Goal: Use online tool/utility: Utilize a website feature to perform a specific function

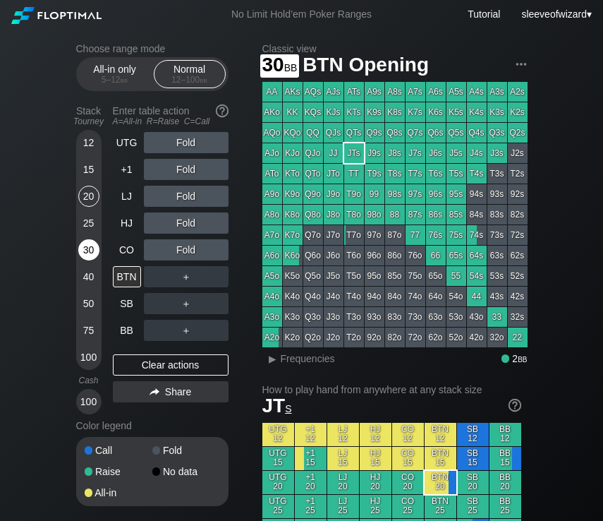
click at [86, 248] on div "30" at bounding box center [88, 249] width 21 height 21
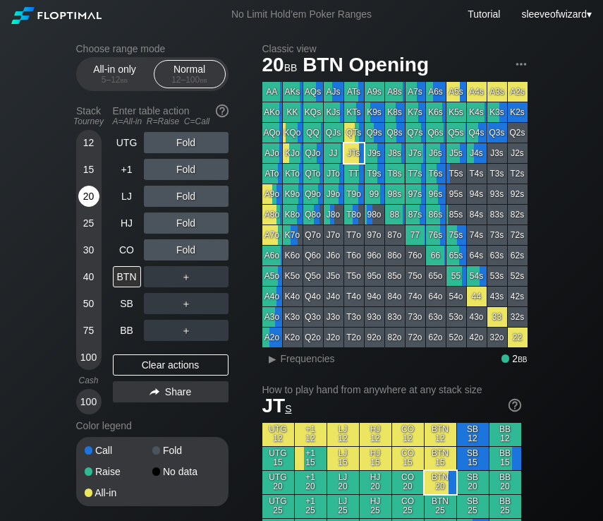
click at [82, 202] on div "20" at bounding box center [88, 196] width 21 height 21
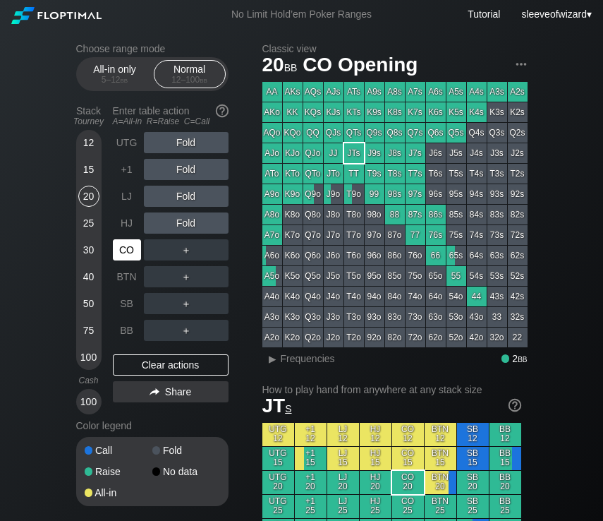
click at [128, 247] on div "CO" at bounding box center [127, 249] width 28 height 21
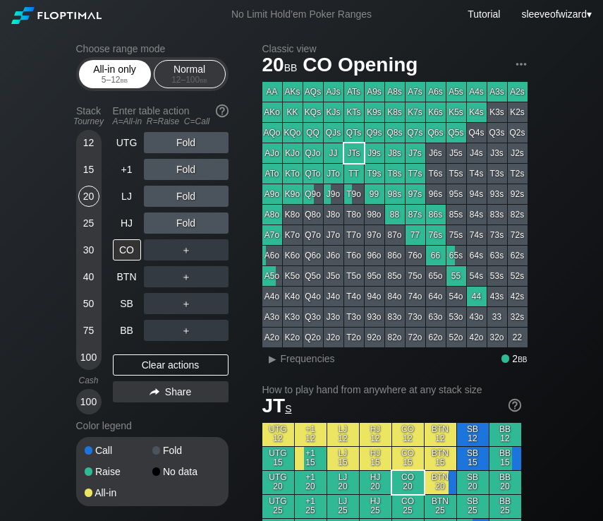
click at [112, 66] on div "All-in only 5 – 12 bb" at bounding box center [115, 74] width 65 height 27
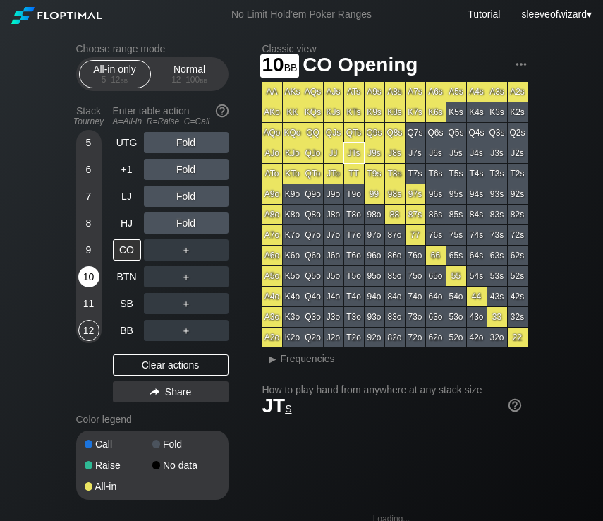
click at [87, 274] on div "10" at bounding box center [88, 276] width 21 height 21
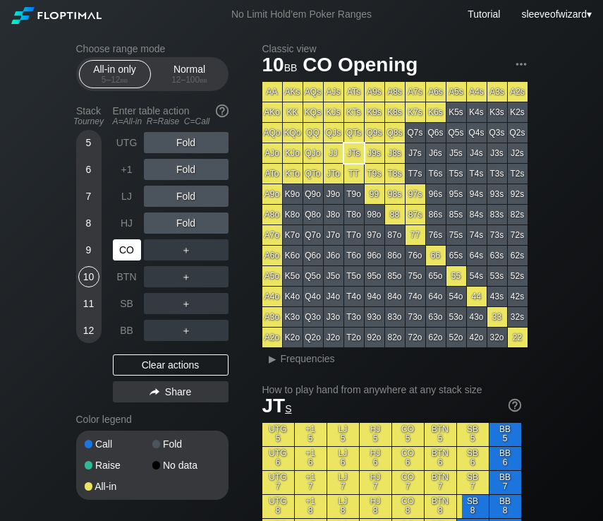
click at [127, 243] on div "CO" at bounding box center [127, 249] width 28 height 21
click at [88, 278] on div "10" at bounding box center [88, 276] width 21 height 21
click at [121, 252] on div "CO" at bounding box center [127, 249] width 28 height 21
click at [90, 278] on div "10" at bounding box center [88, 276] width 21 height 21
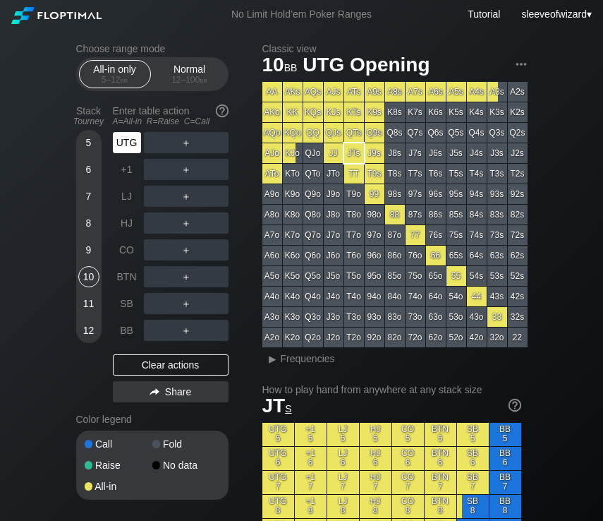
click at [130, 140] on div "UTG" at bounding box center [127, 142] width 28 height 21
click at [86, 301] on div "11" at bounding box center [88, 303] width 21 height 21
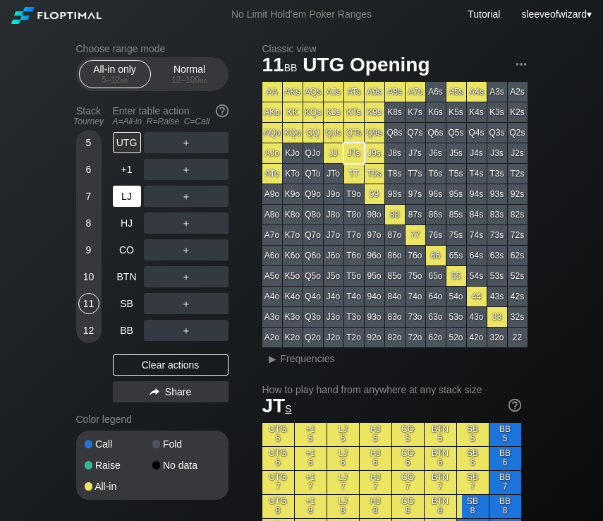
click at [132, 207] on div "LJ" at bounding box center [128, 196] width 31 height 27
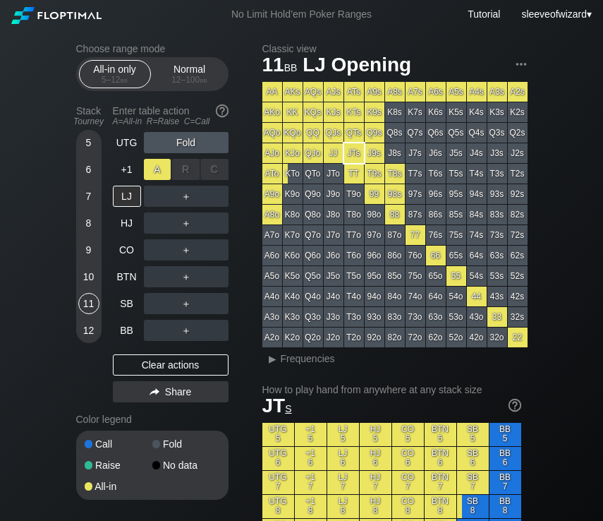
click at [160, 169] on div "A ✕" at bounding box center [158, 169] width 28 height 21
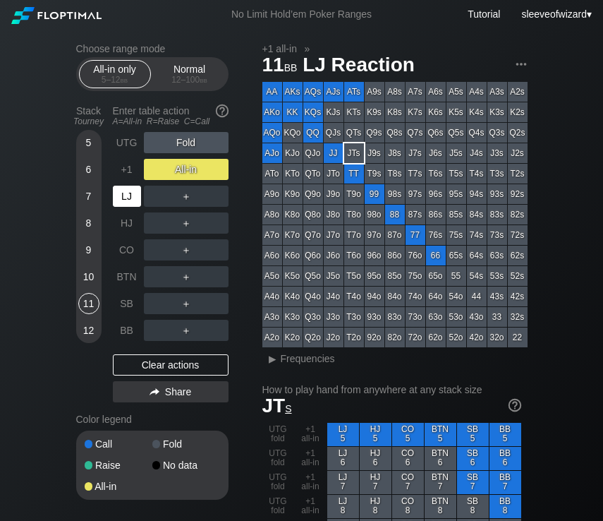
click at [131, 197] on div "LJ" at bounding box center [127, 196] width 28 height 21
click at [89, 301] on div "11" at bounding box center [88, 303] width 21 height 21
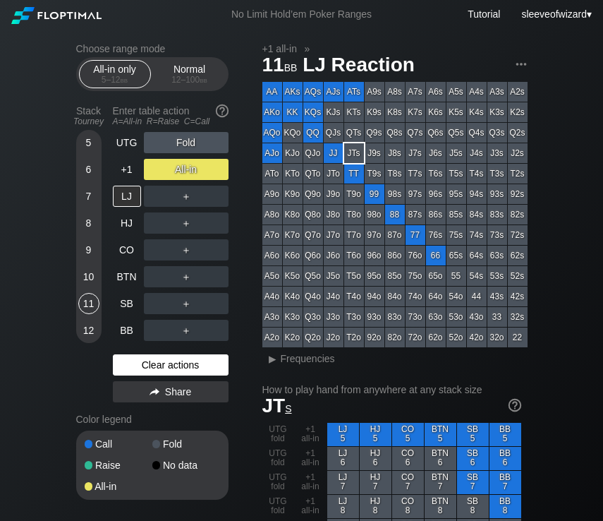
click at [164, 368] on div "Clear actions" at bounding box center [171, 364] width 116 height 21
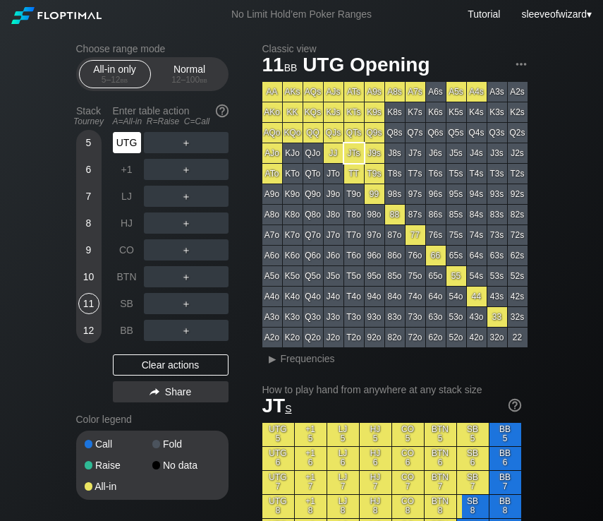
click at [123, 154] on div "UTG" at bounding box center [128, 142] width 31 height 27
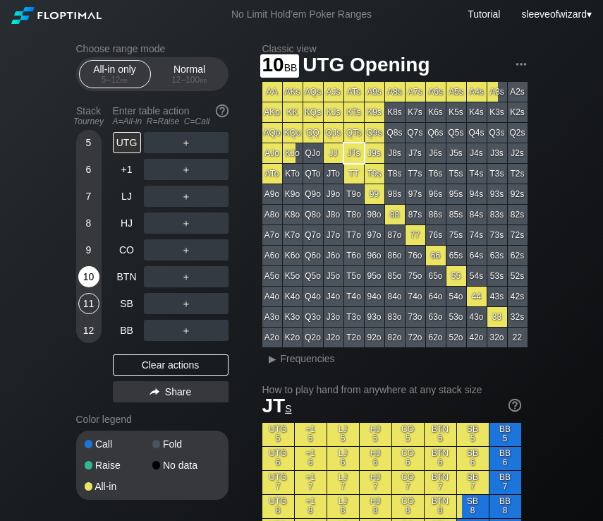
click at [90, 282] on div "10" at bounding box center [88, 276] width 21 height 21
click at [128, 226] on div "HJ" at bounding box center [127, 222] width 28 height 21
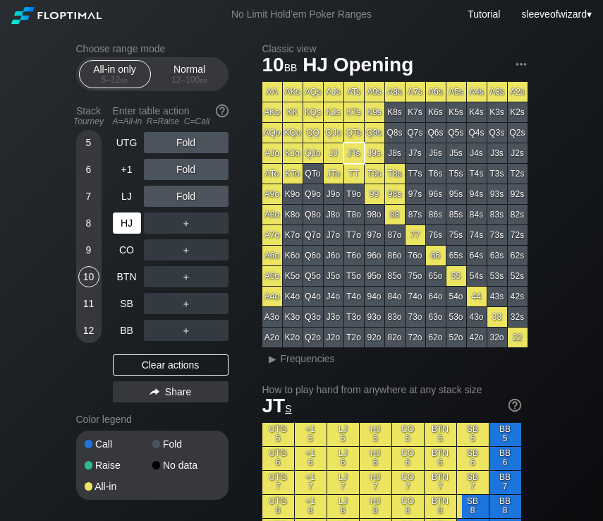
click at [128, 226] on div "HJ" at bounding box center [127, 222] width 28 height 21
click at [85, 305] on div "11" at bounding box center [88, 303] width 21 height 21
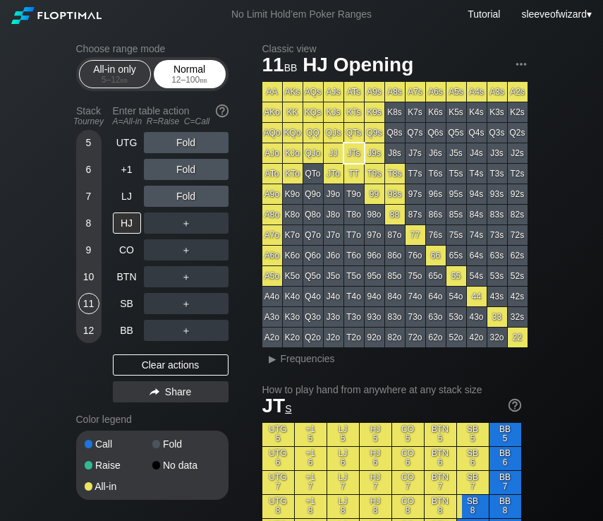
click at [184, 75] on div "12 – 100 bb" at bounding box center [189, 80] width 59 height 10
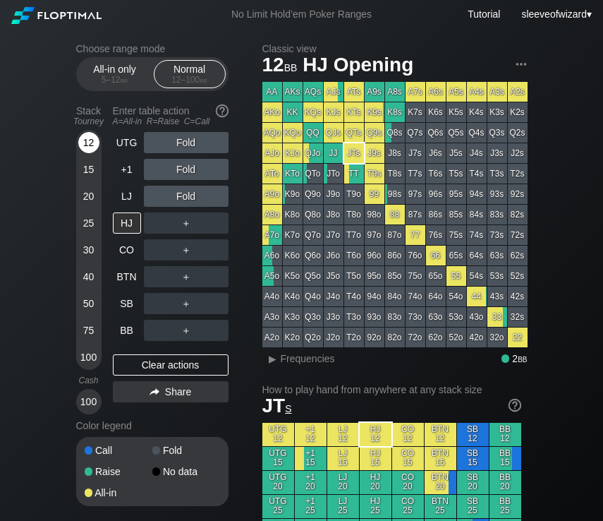
click at [89, 143] on div "12" at bounding box center [88, 142] width 21 height 21
click at [90, 142] on div "12" at bounding box center [88, 142] width 21 height 21
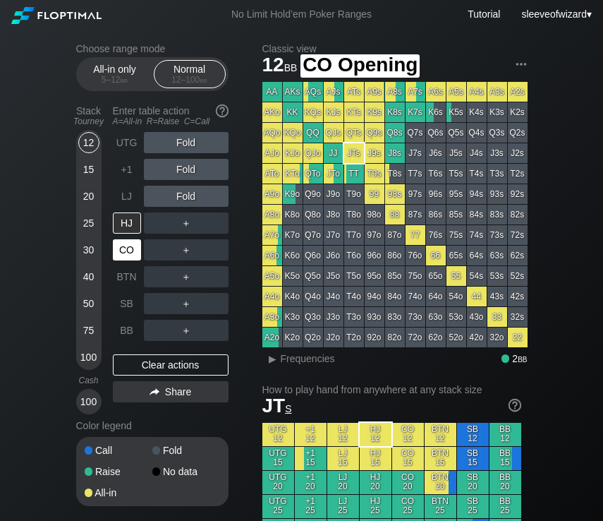
click at [126, 255] on div "CO" at bounding box center [127, 249] width 28 height 21
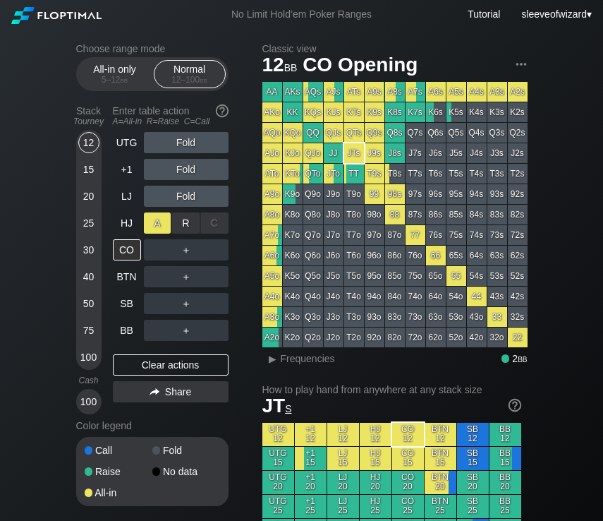
click at [164, 226] on div "A ✕" at bounding box center [158, 222] width 28 height 21
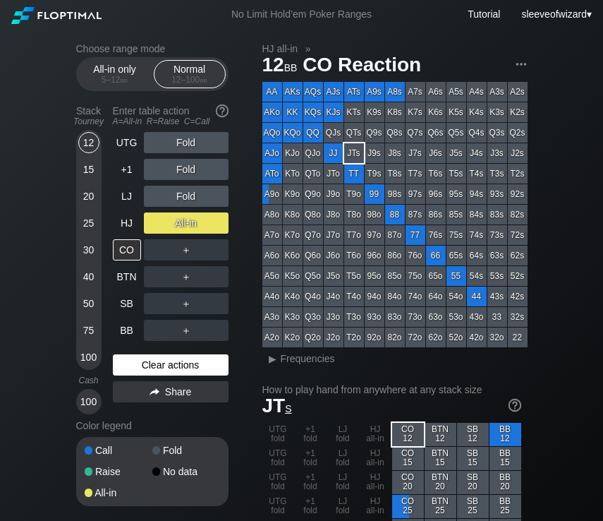
click at [162, 362] on div "Clear actions" at bounding box center [171, 364] width 116 height 21
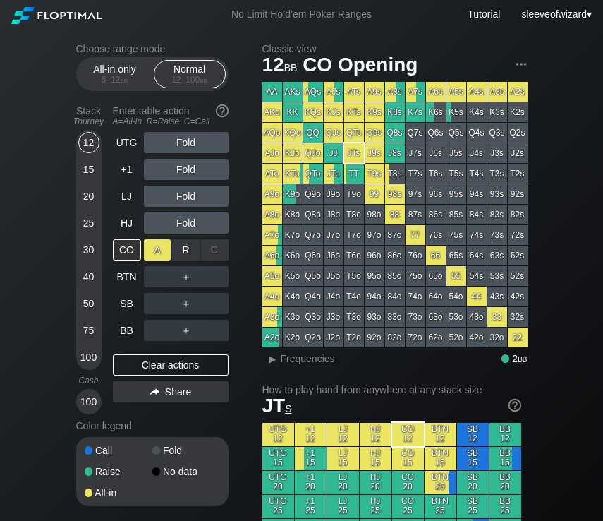
click at [164, 250] on div "A ✕" at bounding box center [158, 249] width 28 height 21
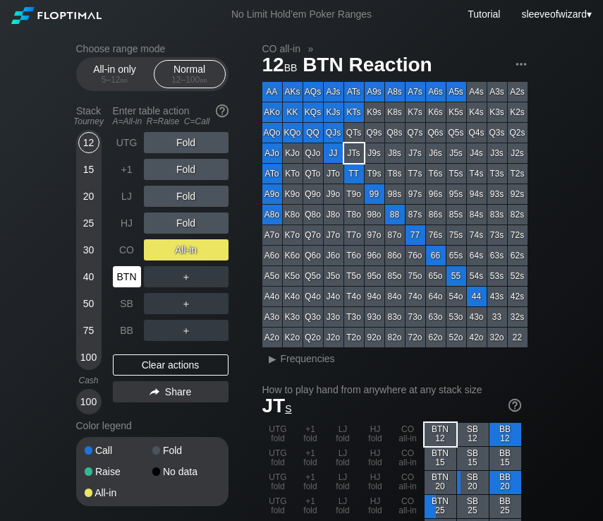
click at [128, 276] on div "BTN" at bounding box center [127, 276] width 28 height 21
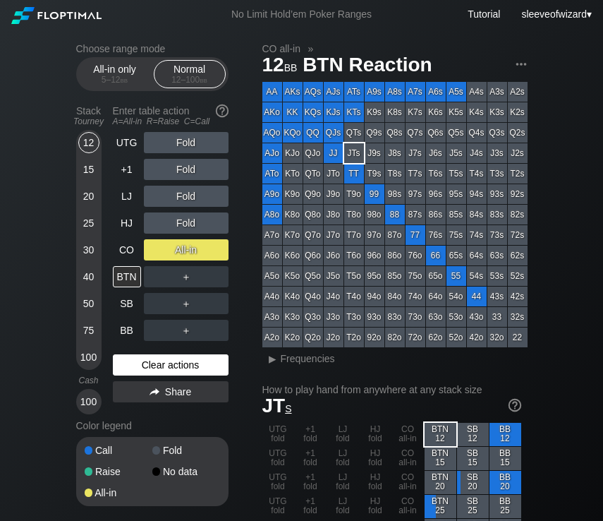
click at [173, 365] on div "Clear actions" at bounding box center [171, 364] width 116 height 21
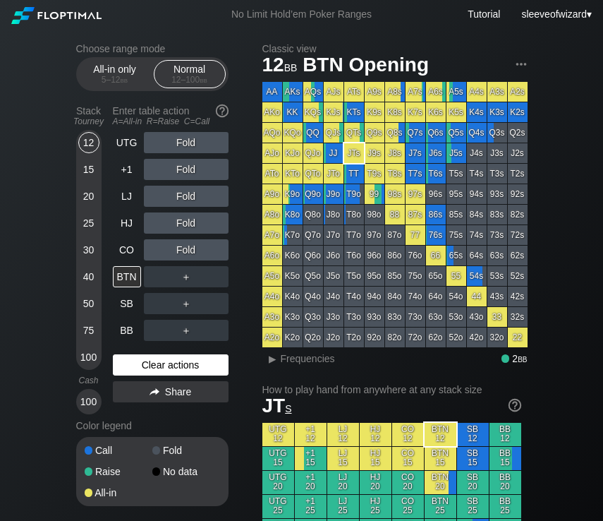
click at [152, 364] on div "Clear actions" at bounding box center [171, 364] width 116 height 21
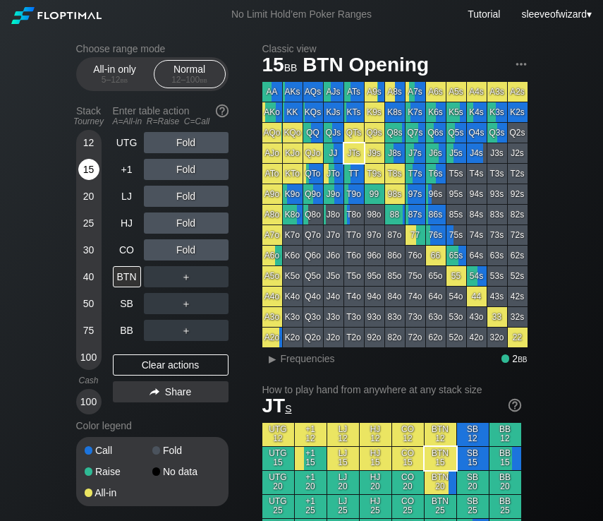
click at [88, 169] on div "15" at bounding box center [88, 169] width 21 height 21
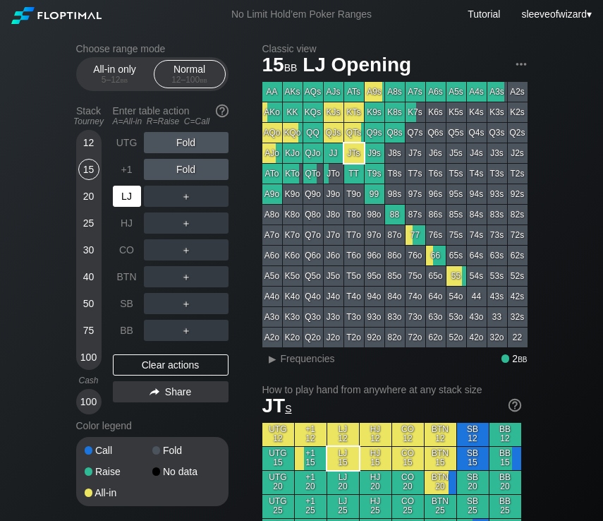
click at [129, 194] on div "LJ" at bounding box center [127, 196] width 28 height 21
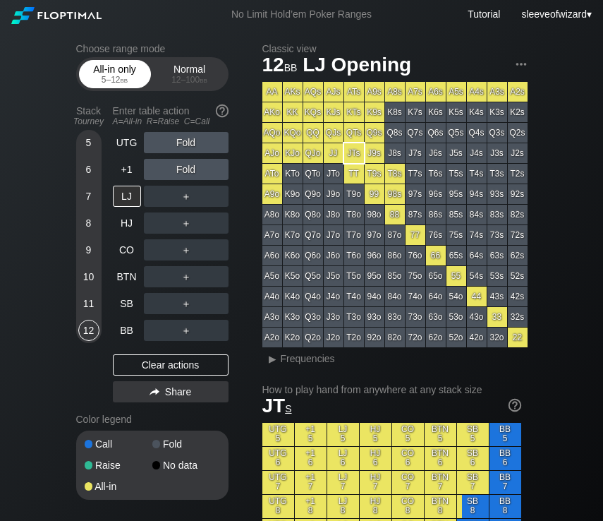
click at [104, 81] on div "5 – 12 bb" at bounding box center [114, 80] width 59 height 10
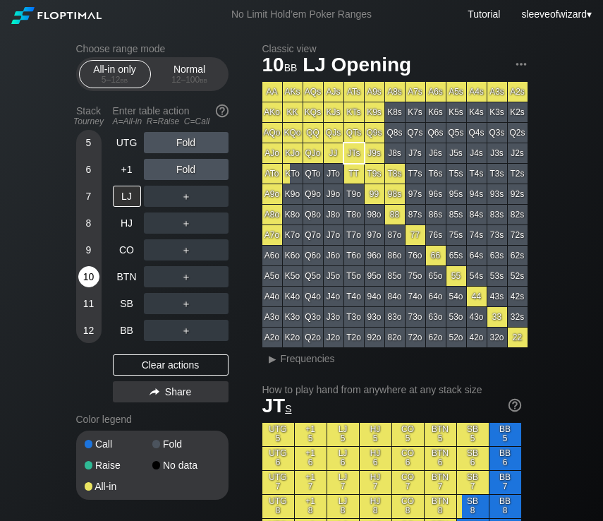
click at [93, 274] on div "10" at bounding box center [88, 276] width 21 height 21
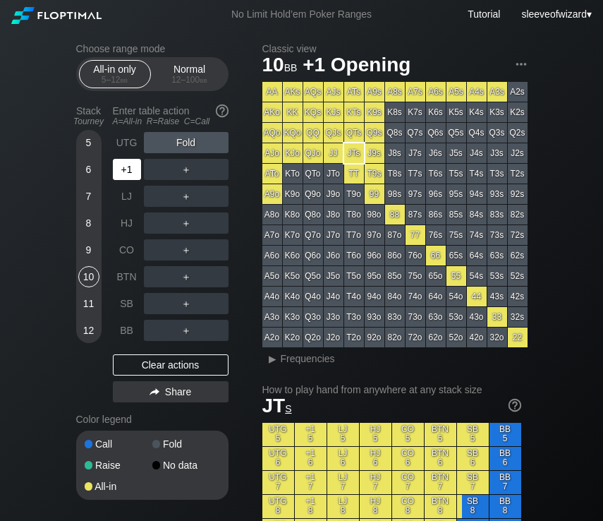
click at [127, 169] on div "+1" at bounding box center [127, 169] width 28 height 21
